Goal: Entertainment & Leisure: Consume media (video, audio)

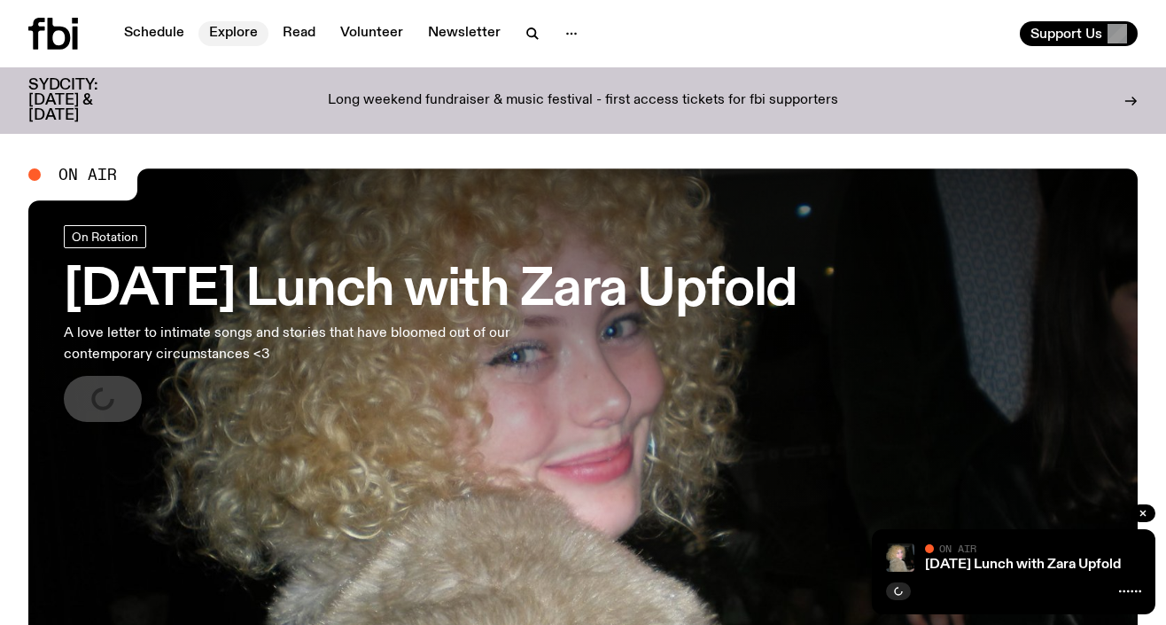
click at [234, 42] on link "Explore" at bounding box center [233, 33] width 70 height 25
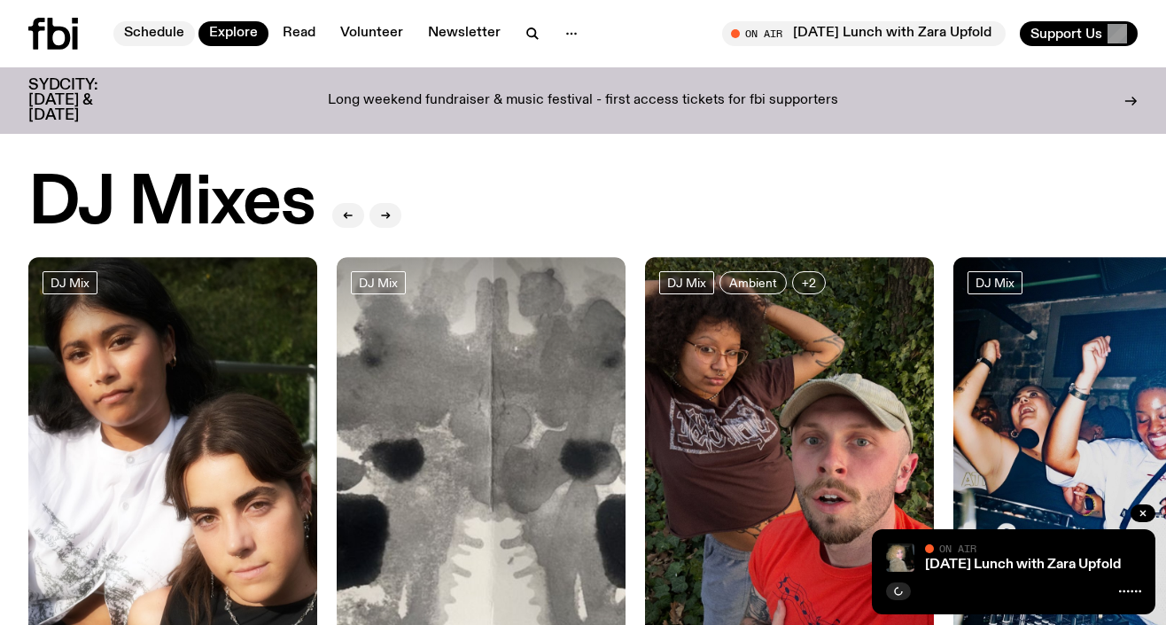
click at [175, 30] on link "Schedule" at bounding box center [154, 33] width 82 height 25
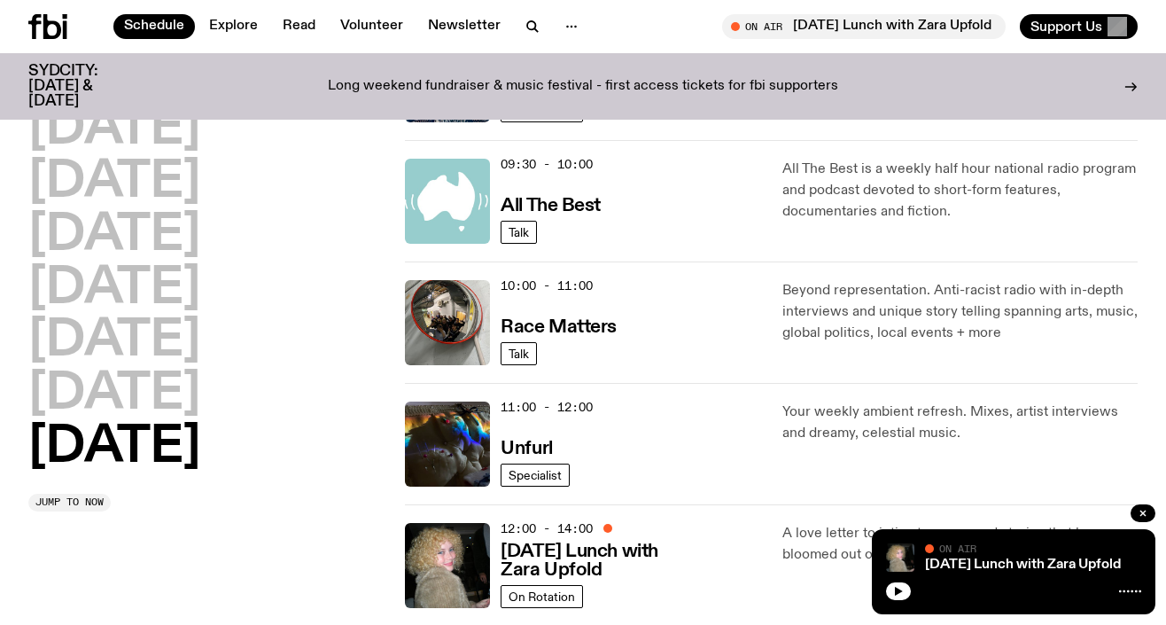
scroll to position [445, 0]
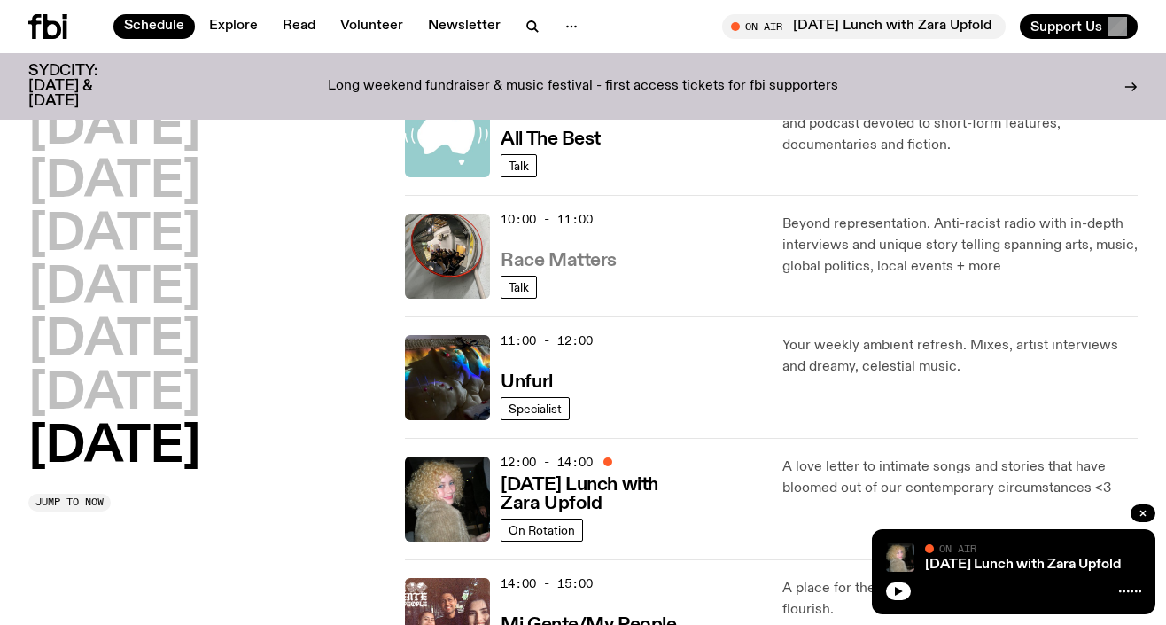
click at [559, 254] on h3 "Race Matters" at bounding box center [559, 261] width 116 height 19
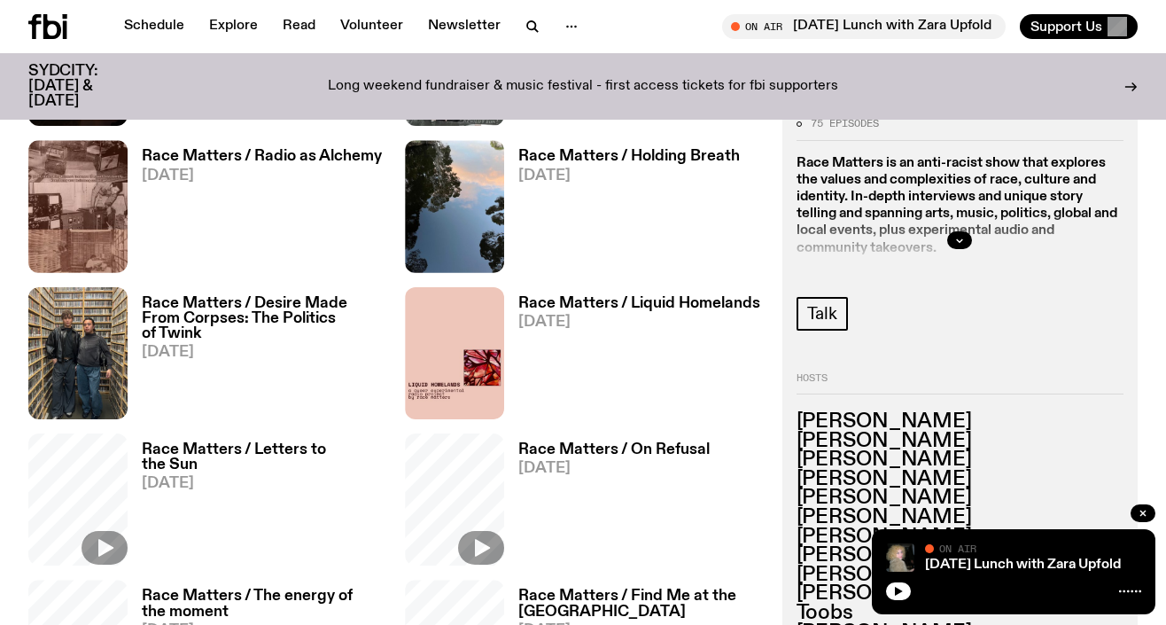
scroll to position [633, 0]
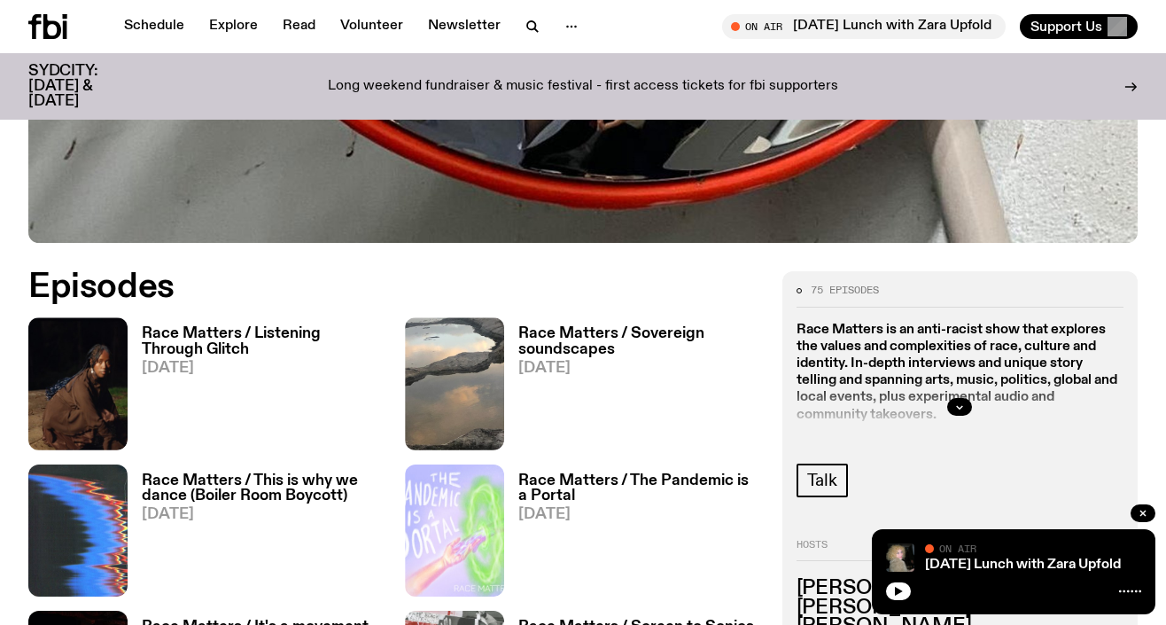
click at [255, 338] on h3 "Race Matters / Listening Through Glitch" at bounding box center [263, 341] width 242 height 30
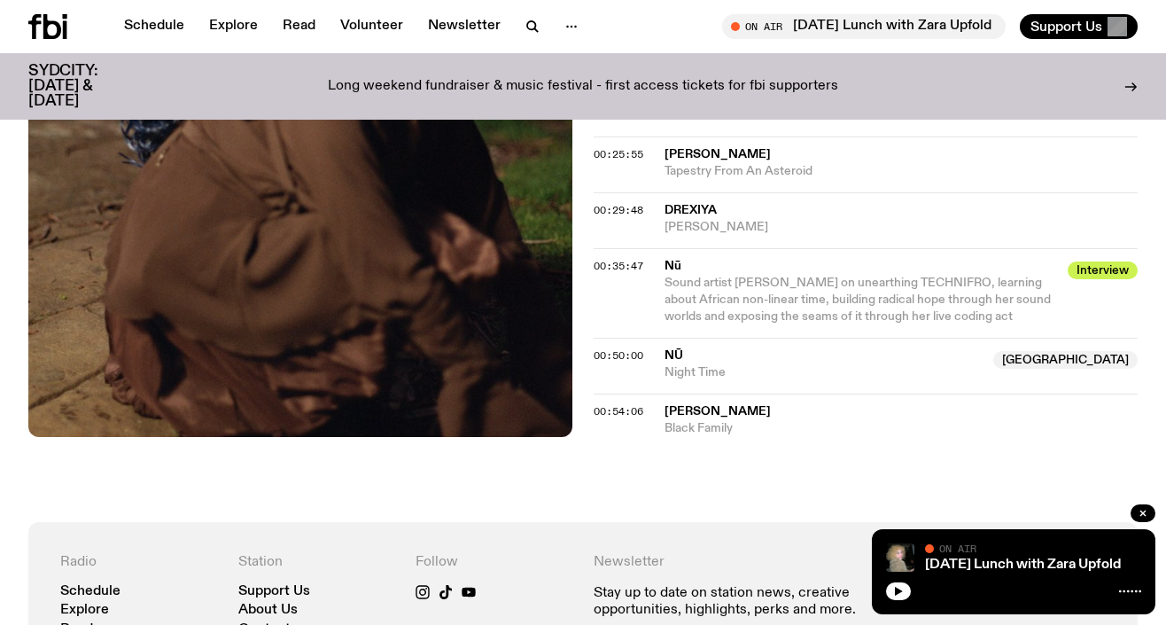
scroll to position [648, 0]
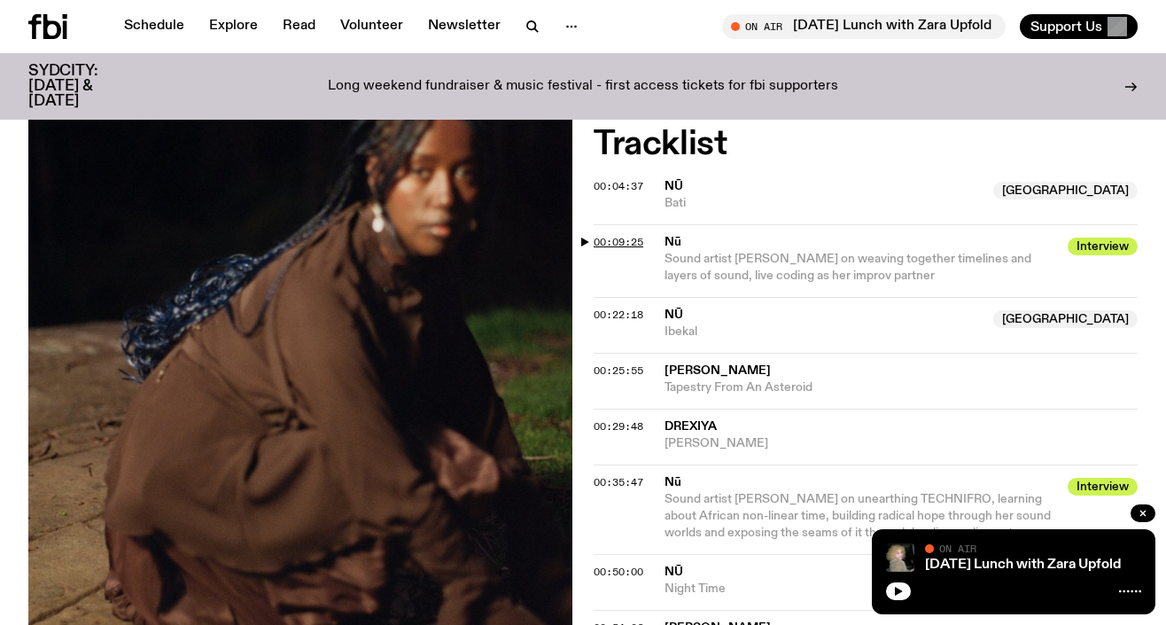
click at [612, 237] on span "00:09:25" at bounding box center [619, 242] width 50 height 14
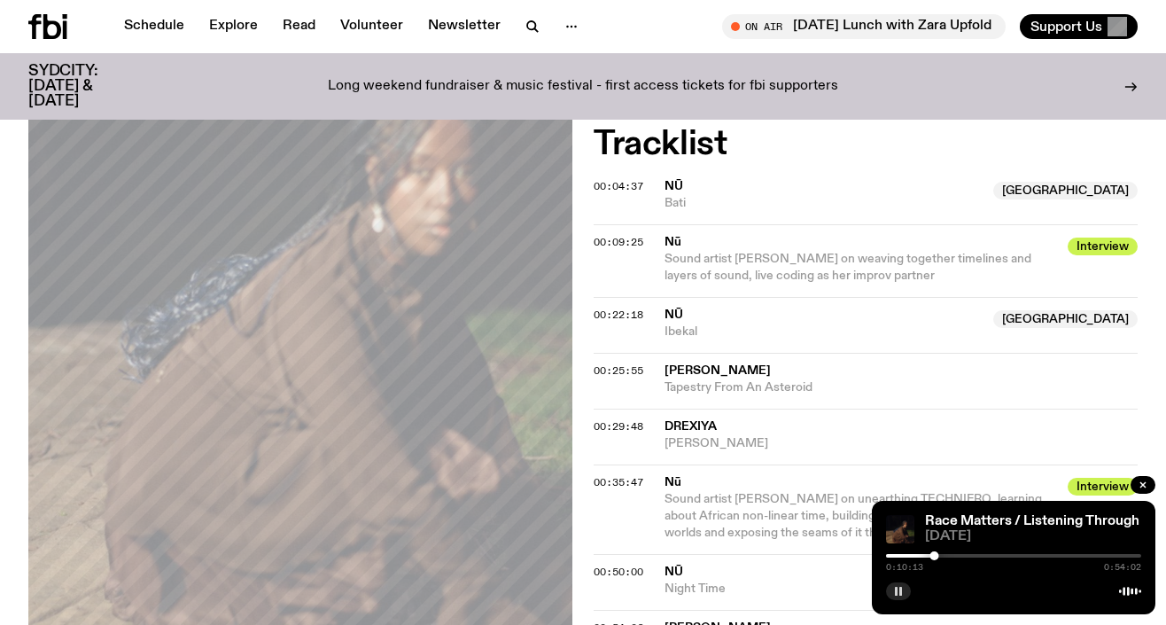
click at [907, 595] on button "button" at bounding box center [898, 591] width 25 height 18
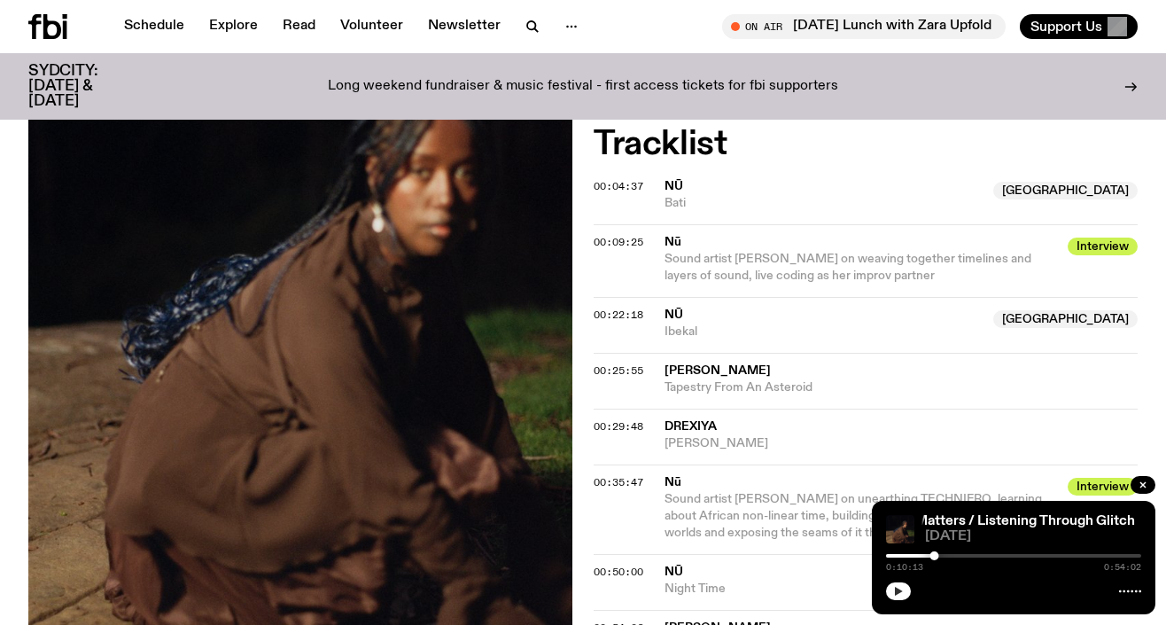
click at [894, 586] on icon "button" at bounding box center [898, 591] width 11 height 11
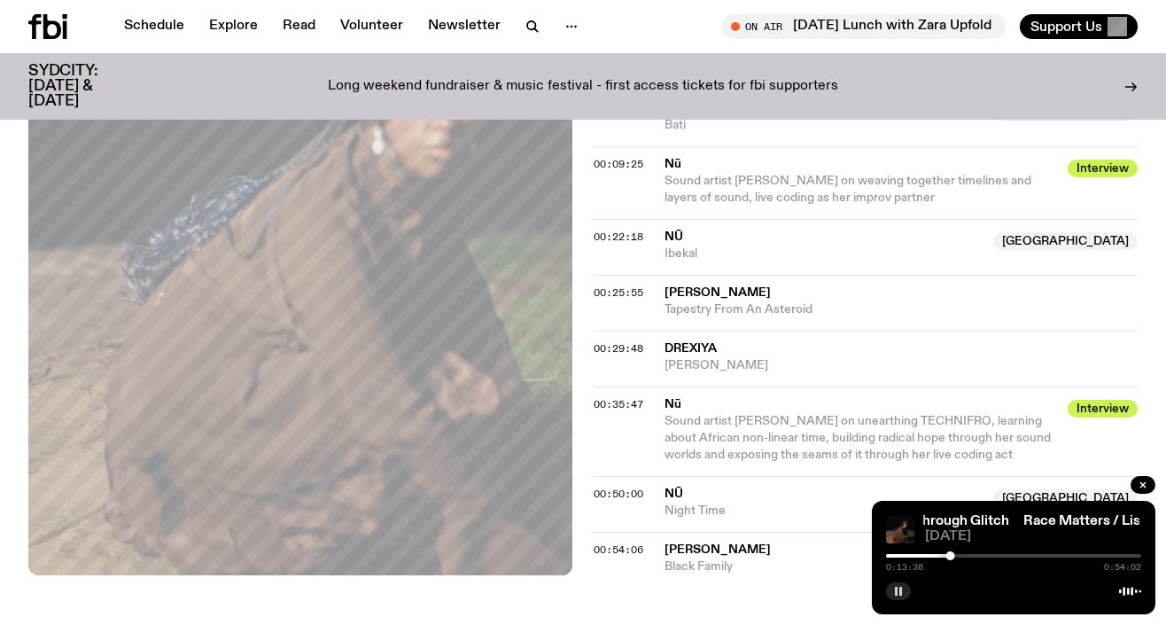
scroll to position [732, 0]
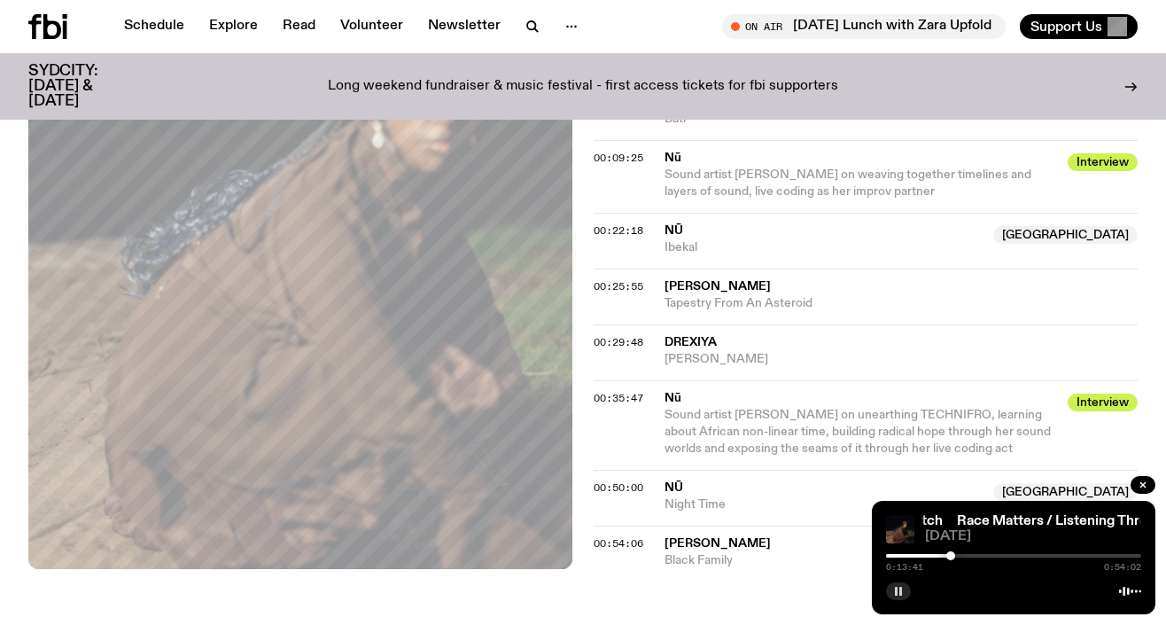
click at [954, 556] on div at bounding box center [1013, 556] width 255 height 4
click at [959, 556] on div at bounding box center [1013, 556] width 255 height 4
click at [967, 555] on div at bounding box center [1013, 556] width 255 height 4
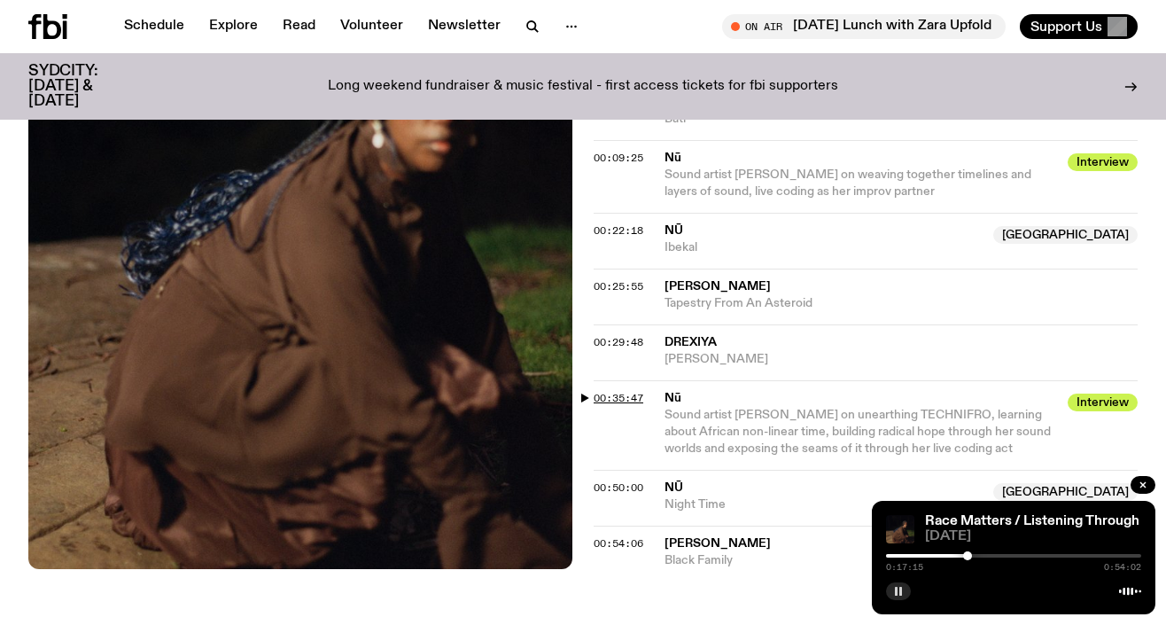
click at [601, 393] on span "00:35:47" at bounding box center [619, 398] width 50 height 14
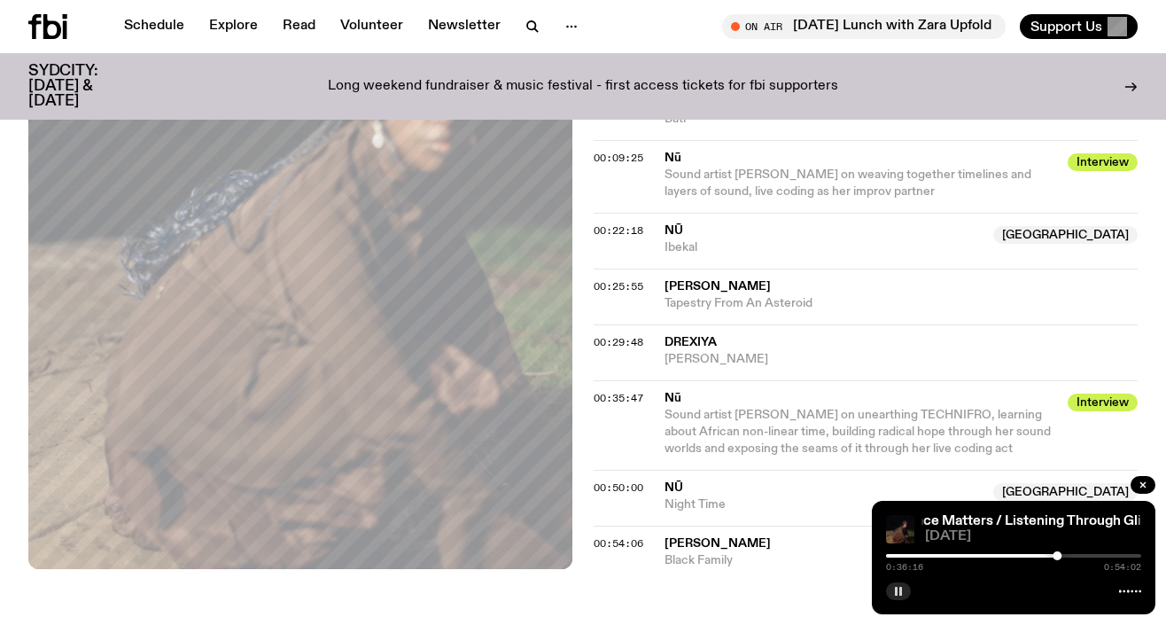
click at [905, 594] on button "button" at bounding box center [898, 591] width 25 height 18
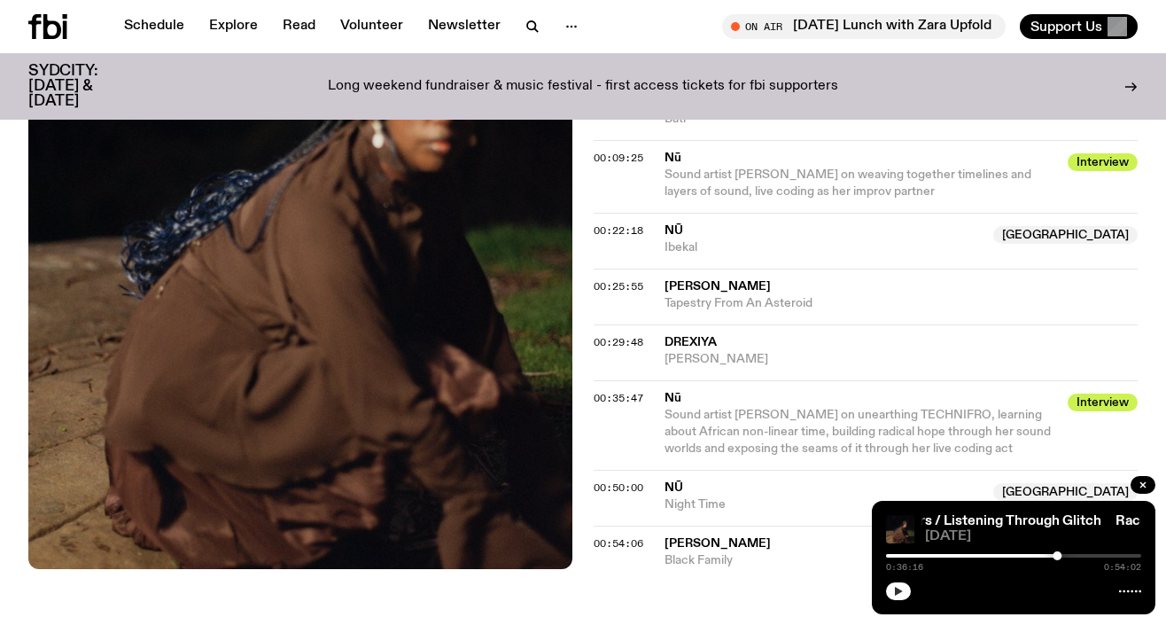
click at [901, 587] on icon "button" at bounding box center [898, 591] width 11 height 11
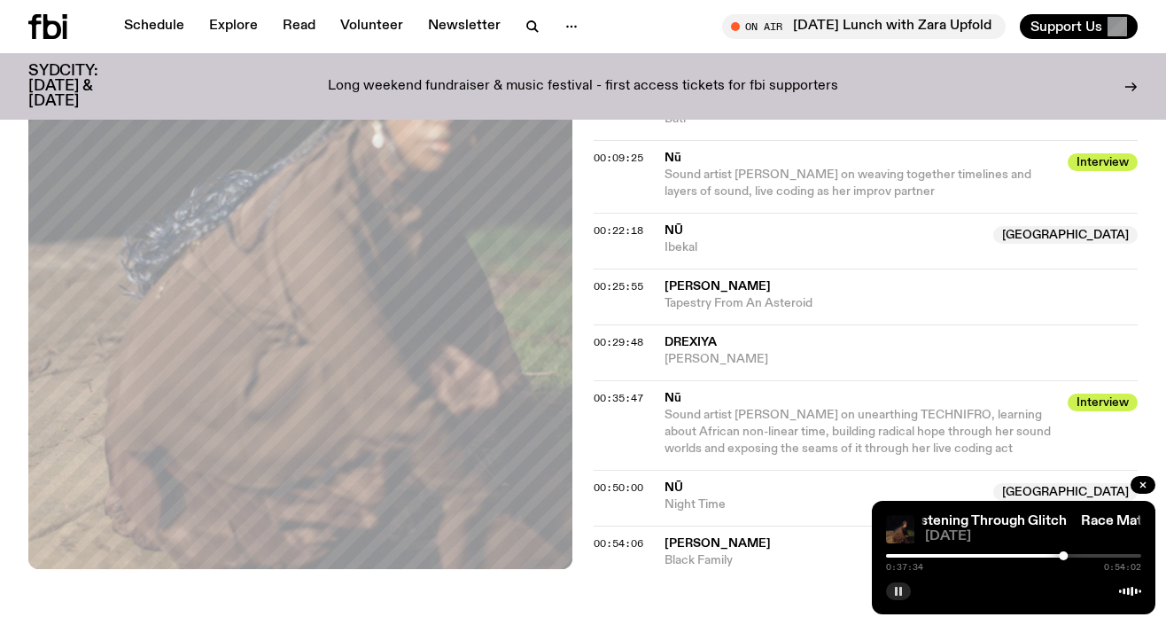
click at [901, 601] on div "Race Matters / Listening Through Glitch Race Matters / Listening Through Glitch…" at bounding box center [1013, 557] width 283 height 113
click at [897, 592] on icon "button" at bounding box center [898, 591] width 11 height 11
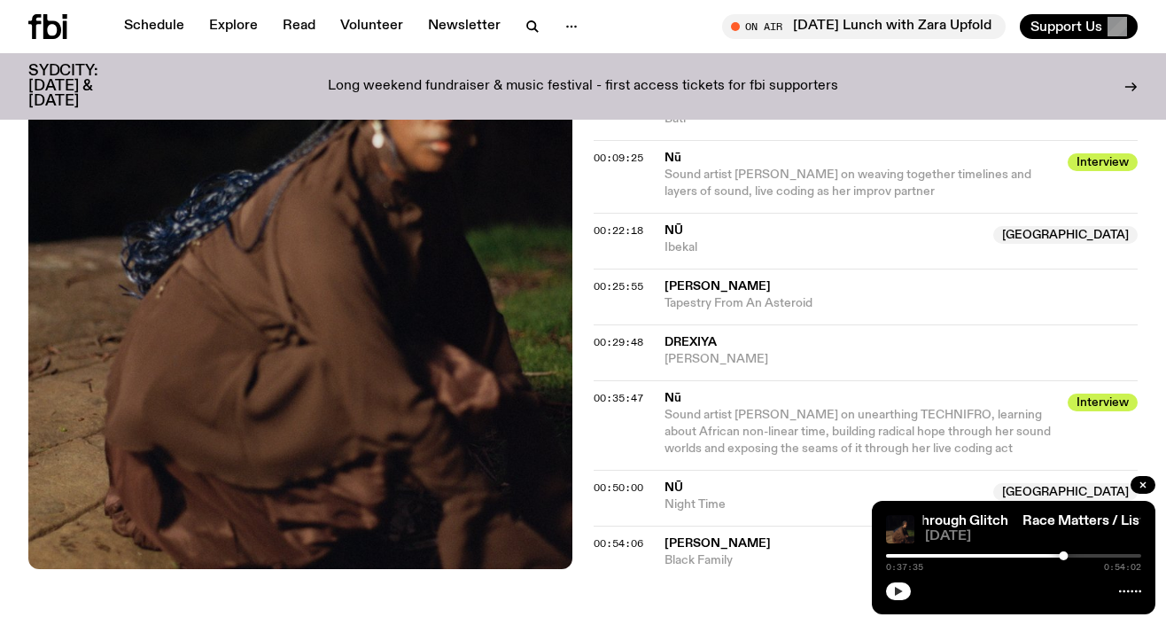
click at [891, 586] on button "button" at bounding box center [898, 591] width 25 height 18
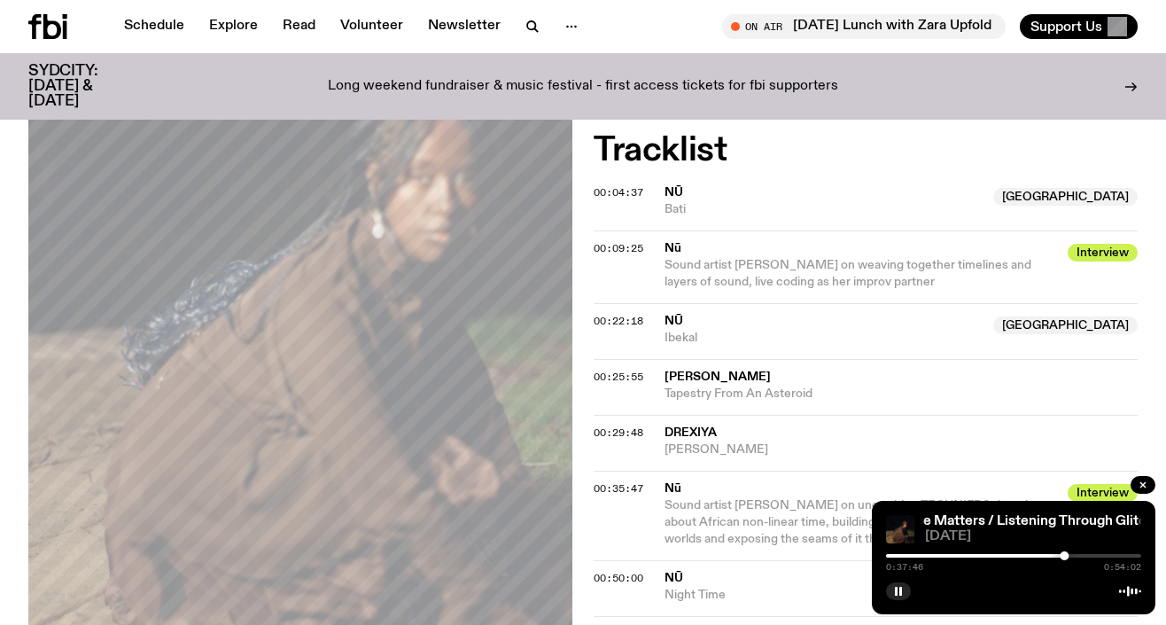
scroll to position [641, 0]
click at [901, 588] on rect "button" at bounding box center [900, 590] width 3 height 9
